Goal: Task Accomplishment & Management: Use online tool/utility

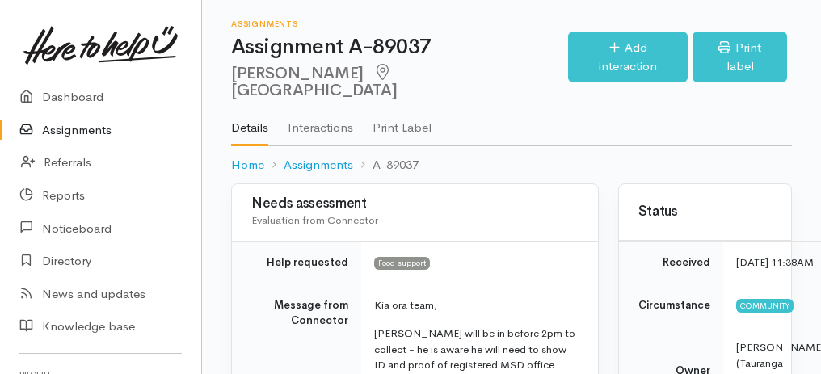
click at [62, 131] on link "Assignments" at bounding box center [100, 130] width 201 height 33
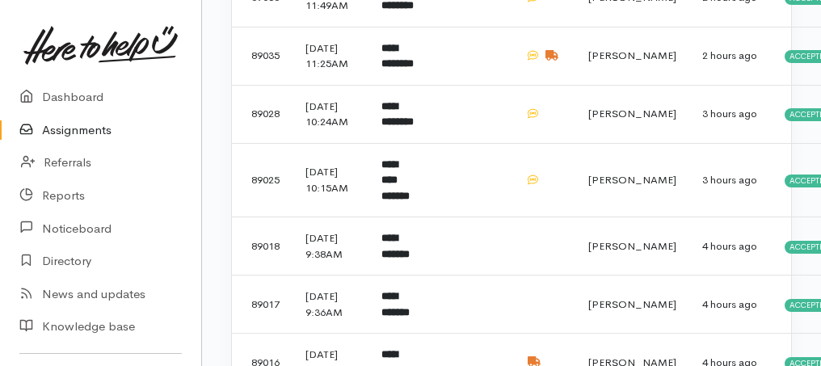
scroll to position [538, 0]
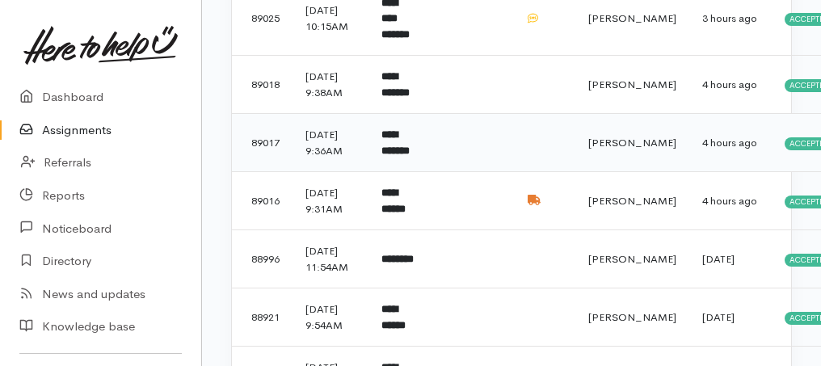
click at [410, 156] on b "**********" at bounding box center [395, 142] width 28 height 27
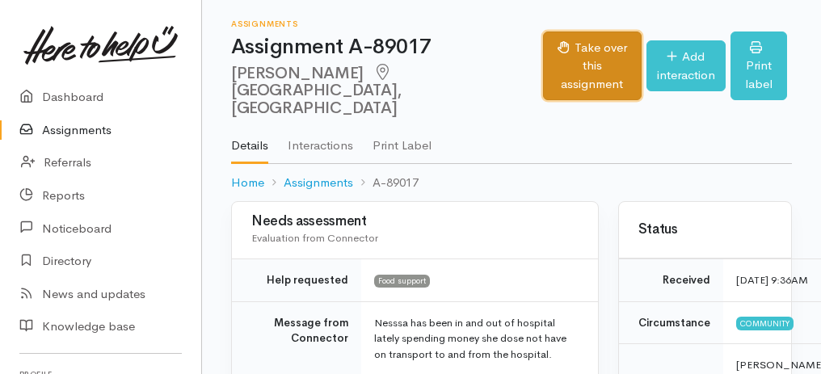
click at [558, 76] on button "Take over this assignment" at bounding box center [592, 67] width 98 height 70
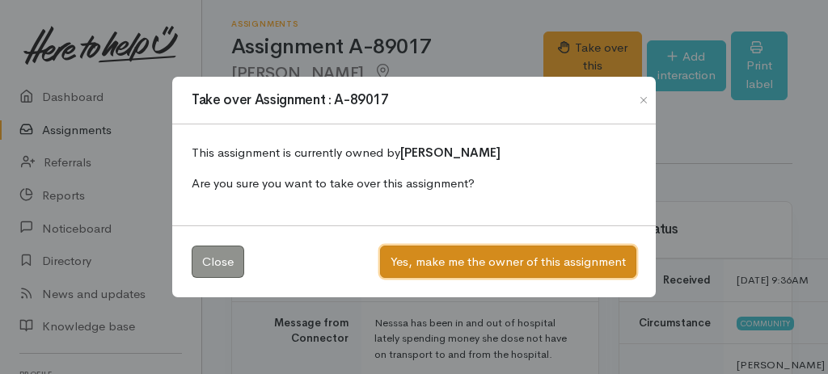
click at [503, 264] on button "Yes, make me the owner of this assignment" at bounding box center [508, 262] width 256 height 33
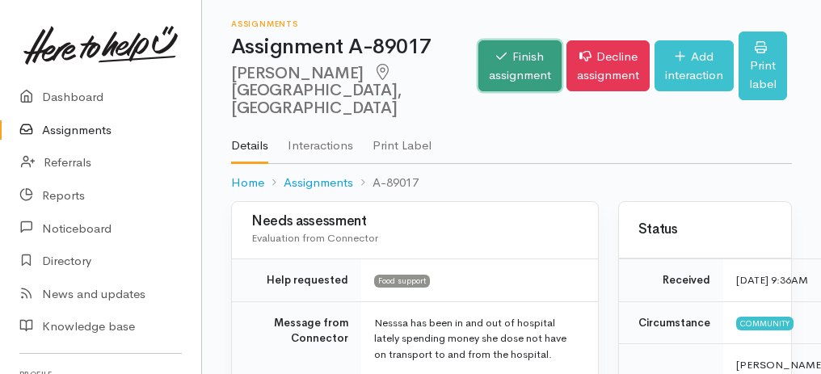
click at [478, 58] on link "Finish assignment" at bounding box center [519, 65] width 83 height 51
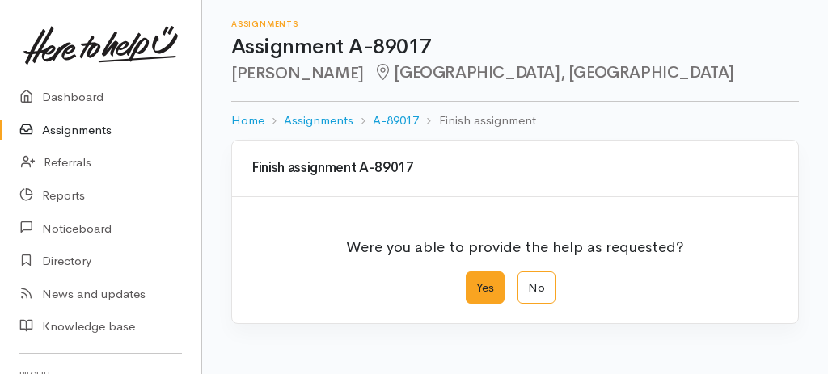
click at [482, 290] on label "Yes" at bounding box center [484, 288] width 39 height 33
click at [476, 282] on input "Yes" at bounding box center [470, 277] width 11 height 11
radio input "true"
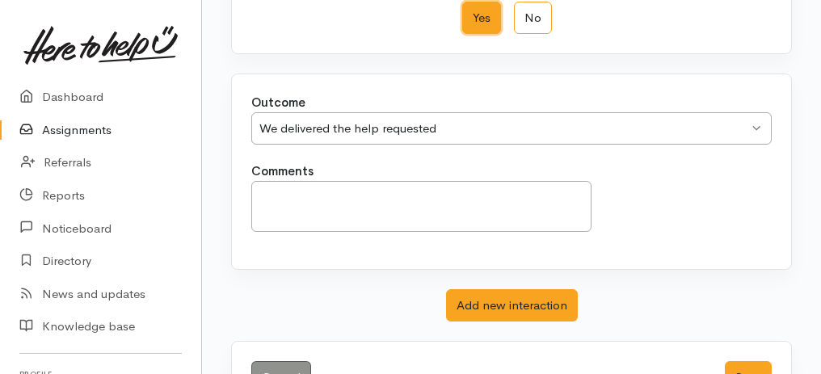
scroll to position [322, 0]
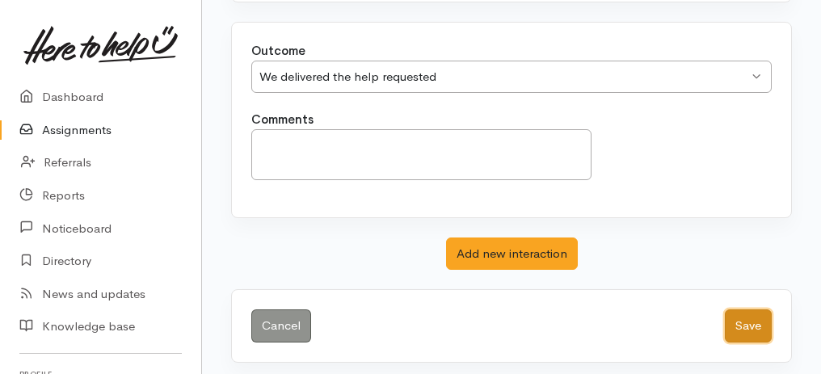
click at [739, 318] on button "Save" at bounding box center [748, 326] width 47 height 33
